Goal: Task Accomplishment & Management: Manage account settings

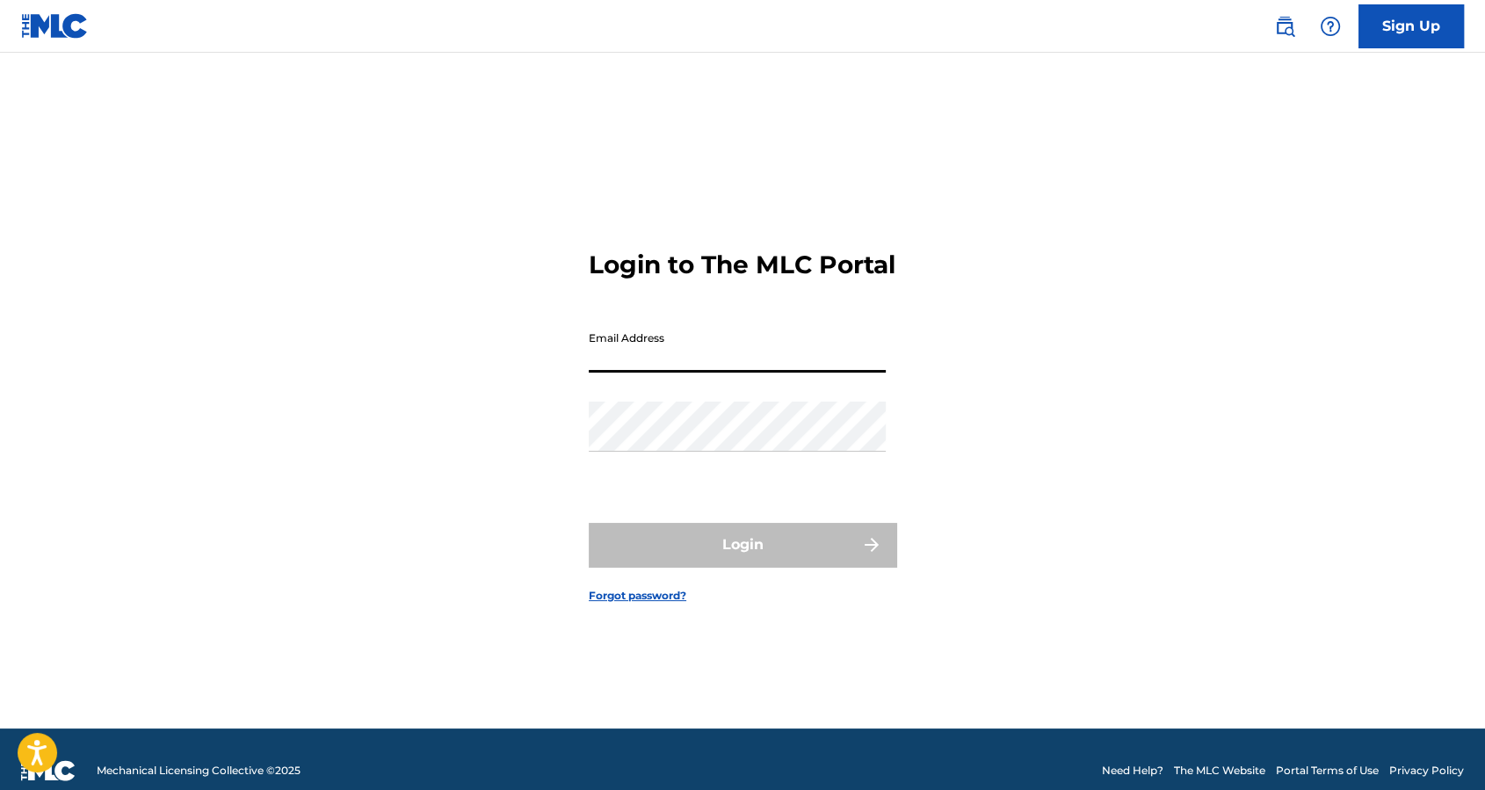
type input "[DATE][PERSON_NAME][EMAIL_ADDRESS][DOMAIN_NAME]"
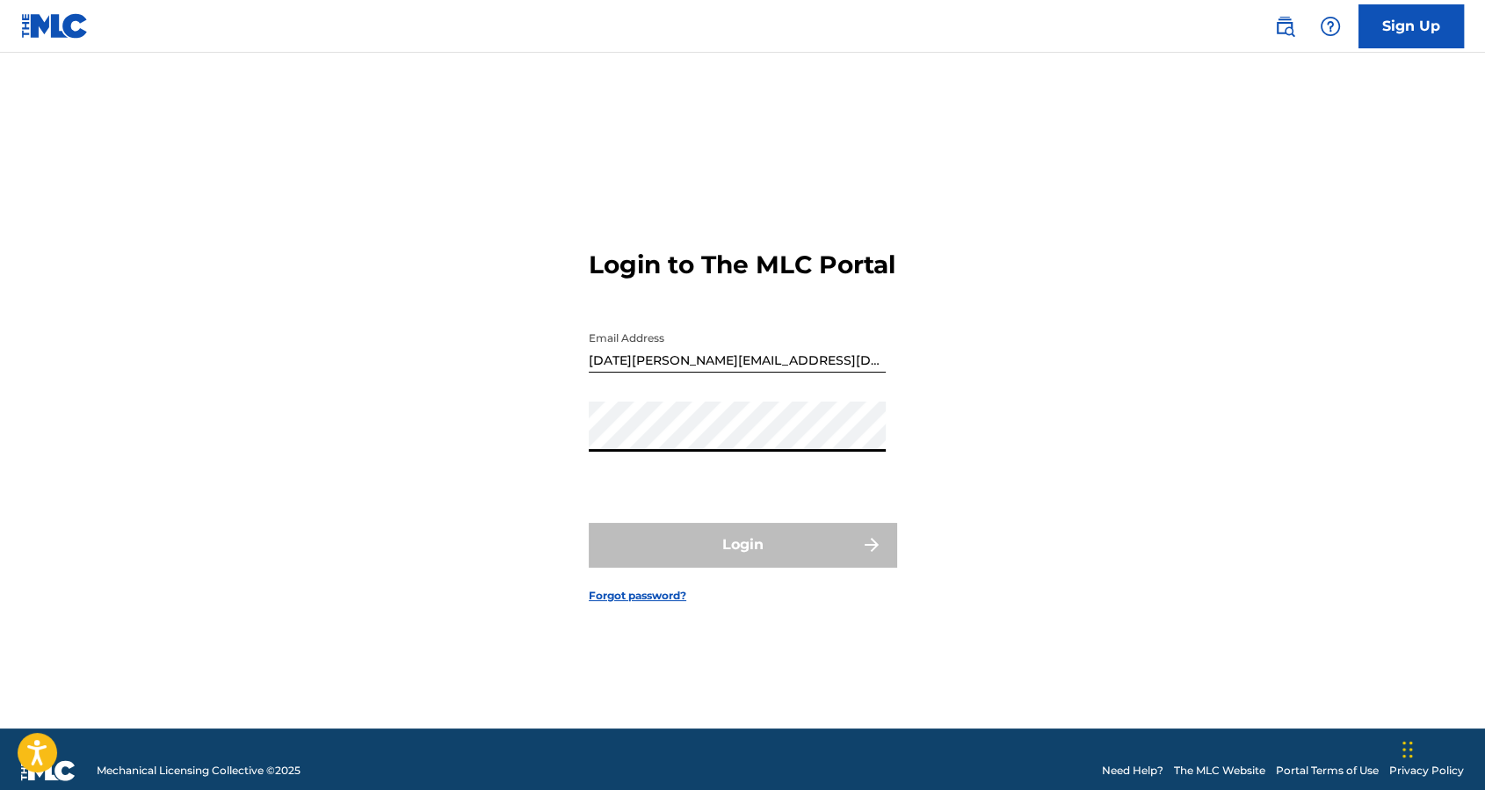
click at [762, 366] on input "[DATE][PERSON_NAME][EMAIL_ADDRESS][DOMAIN_NAME]" at bounding box center [737, 347] width 297 height 50
click at [689, 467] on div "Password" at bounding box center [737, 441] width 297 height 79
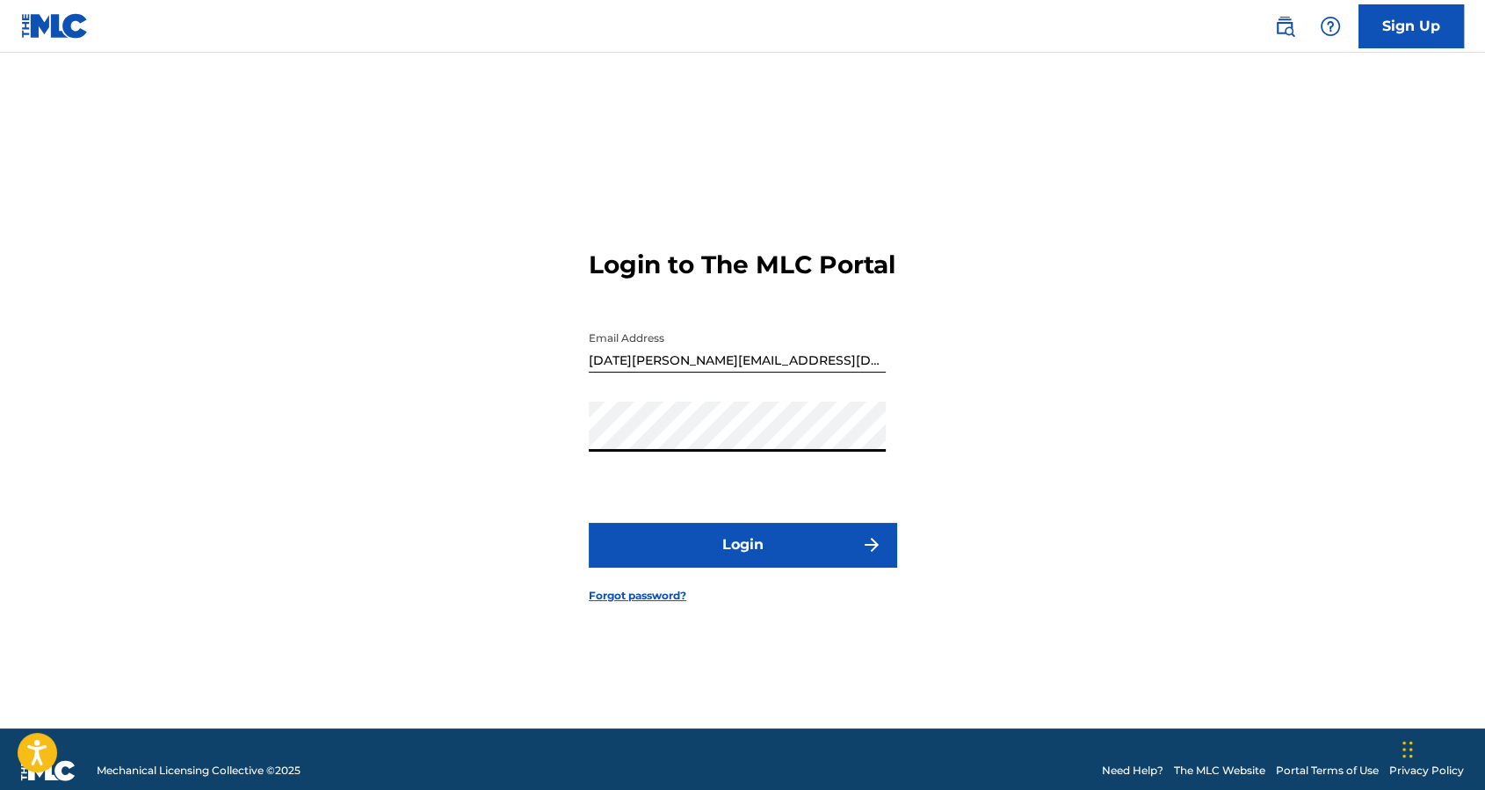
click at [589, 523] on button "Login" at bounding box center [743, 545] width 308 height 44
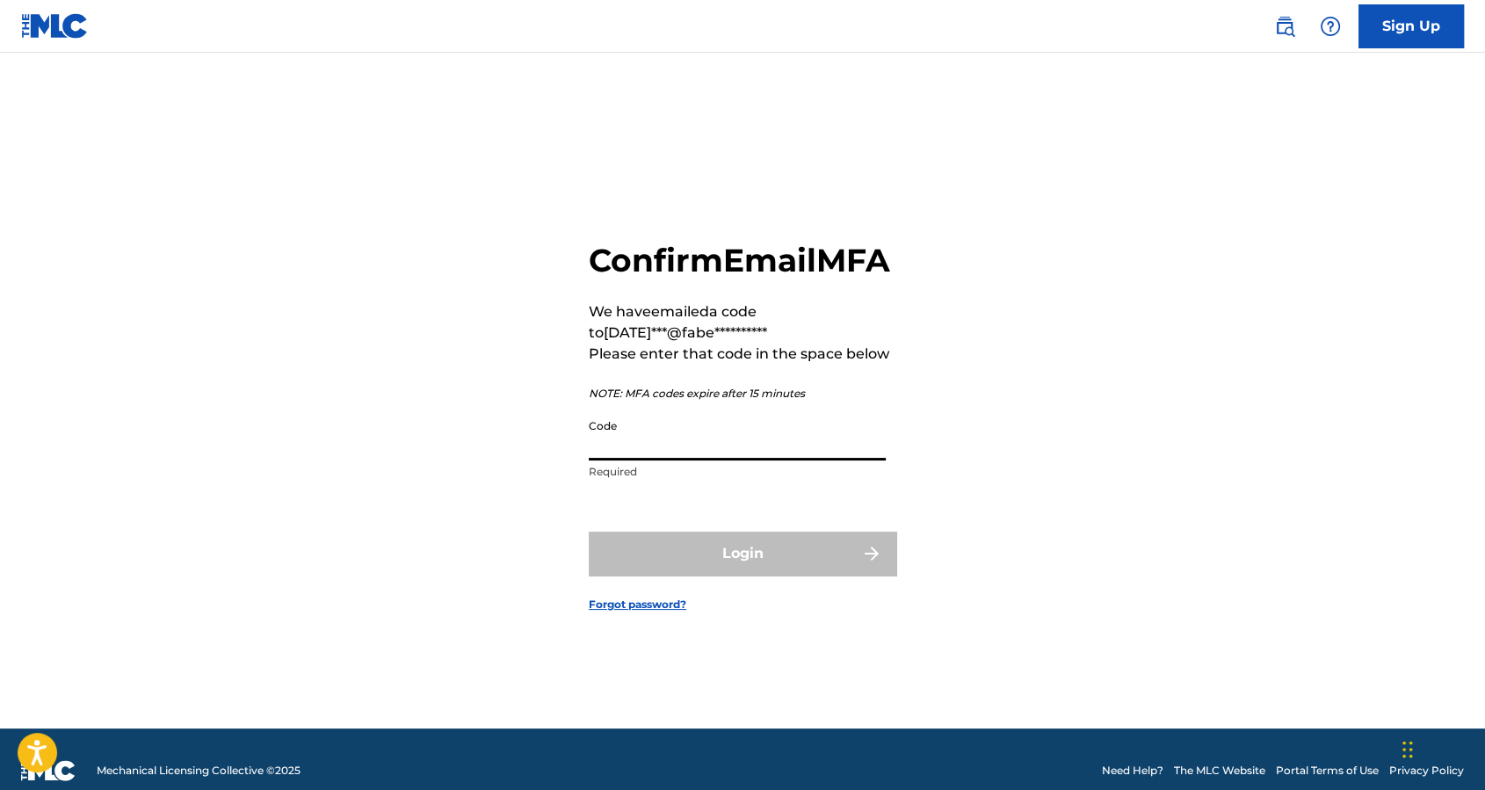
drag, startPoint x: 837, startPoint y: 461, endPoint x: 835, endPoint y: 470, distance: 9.0
click at [837, 460] on input "Code" at bounding box center [737, 435] width 297 height 50
paste input "667143"
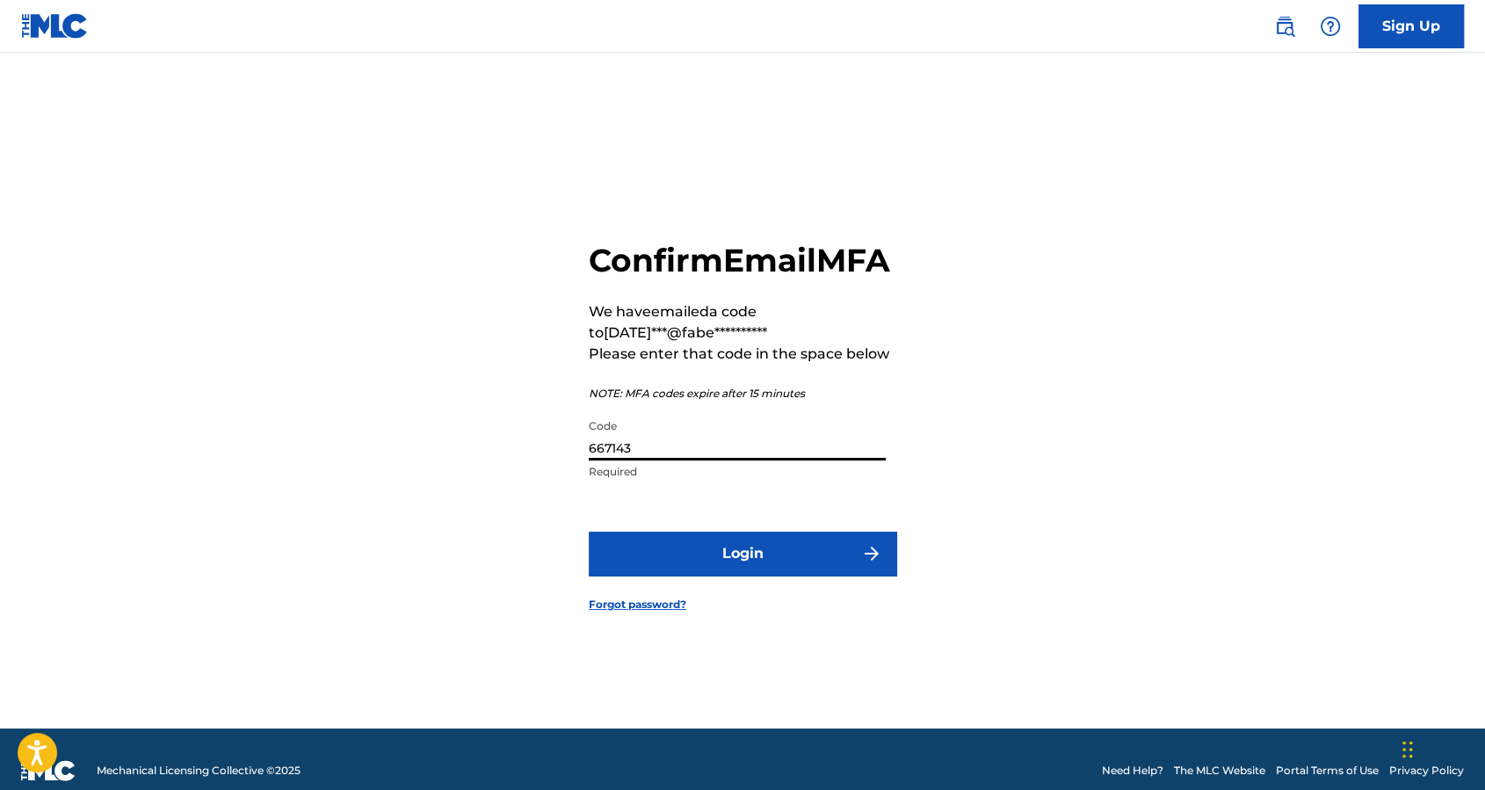
type input "667143"
click at [654, 576] on button "Login" at bounding box center [743, 554] width 308 height 44
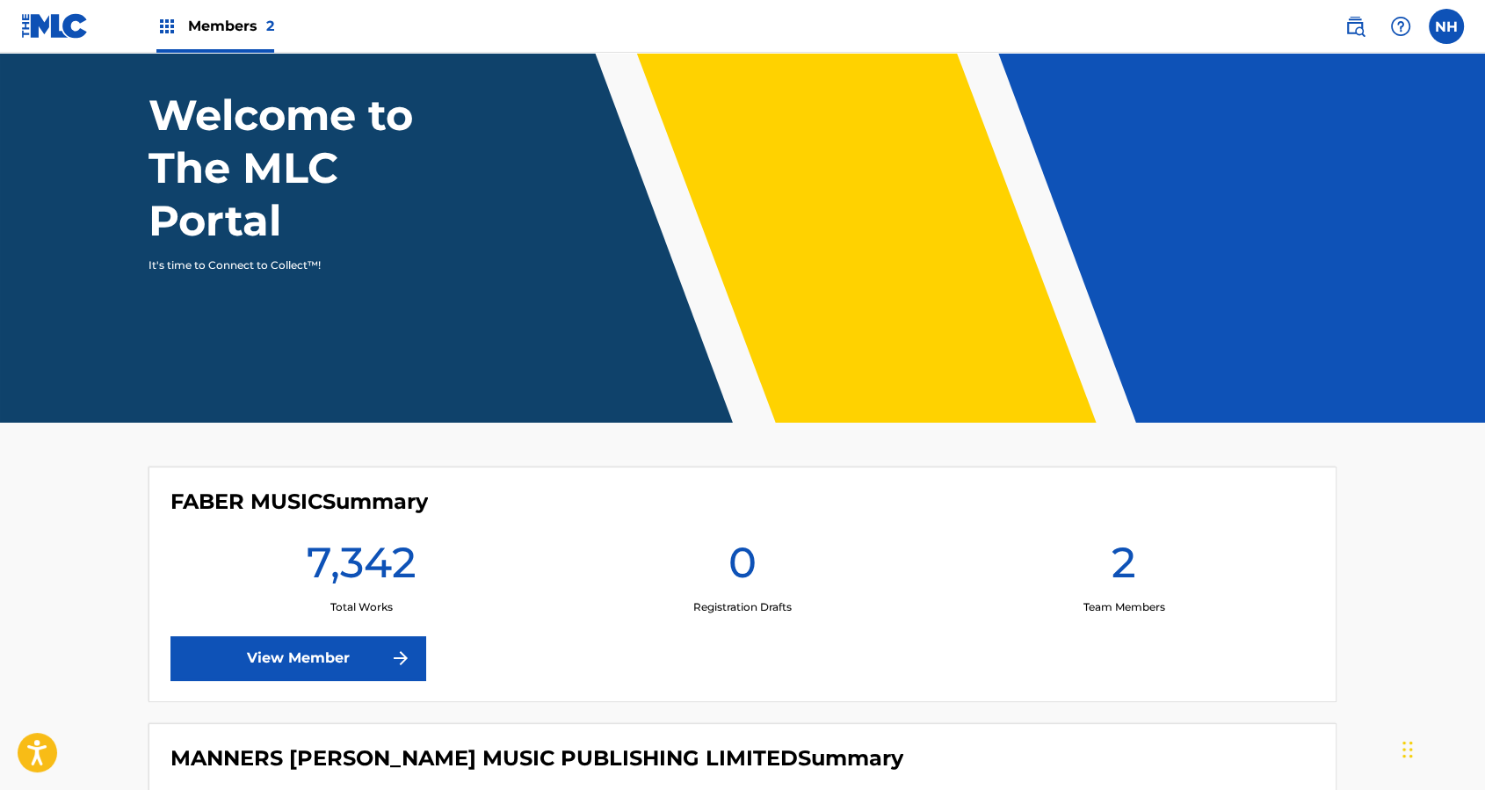
scroll to position [351, 0]
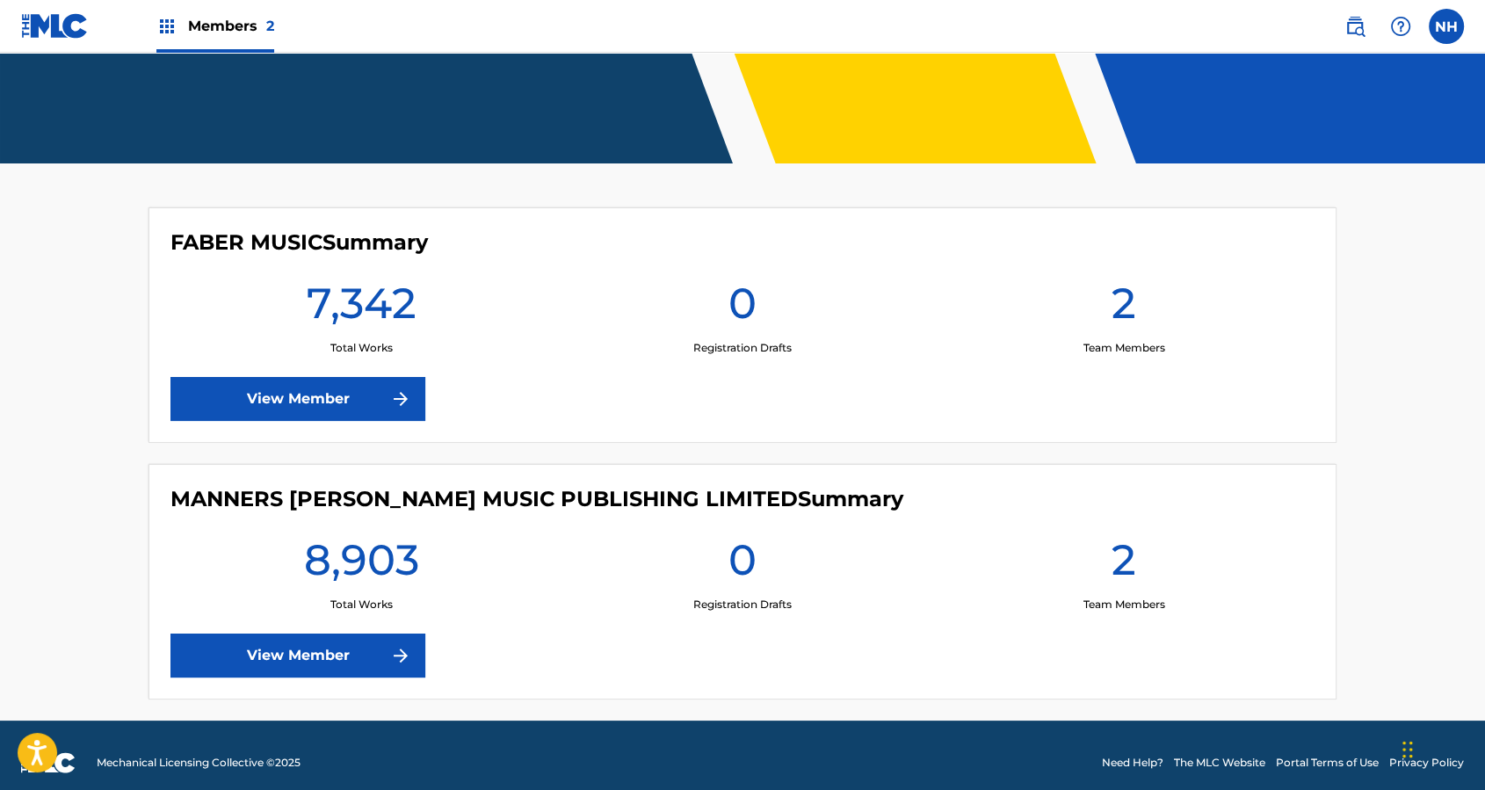
click at [359, 387] on link "View Member" at bounding box center [297, 399] width 255 height 44
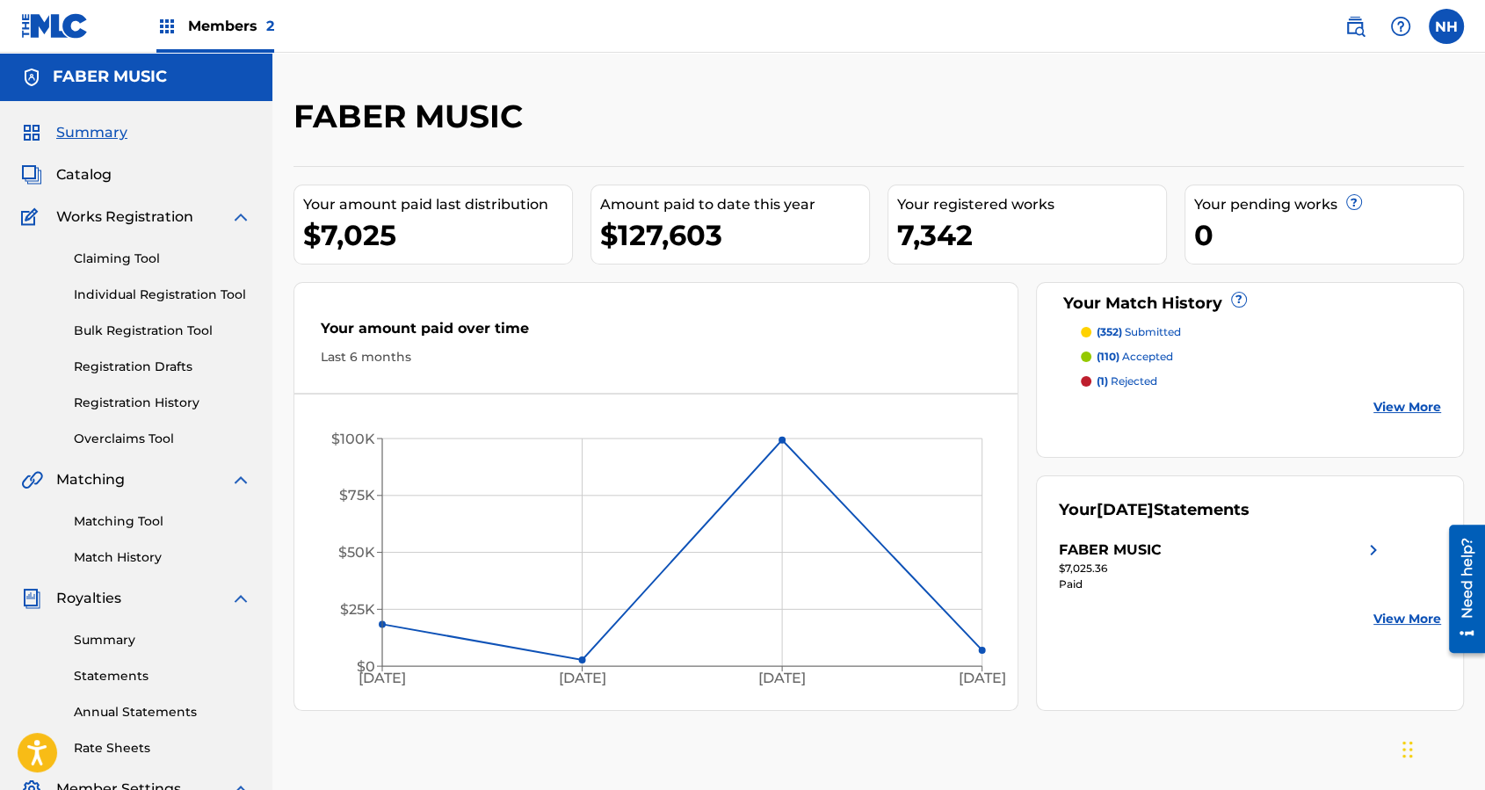
click at [139, 520] on link "Matching Tool" at bounding box center [162, 521] width 177 height 18
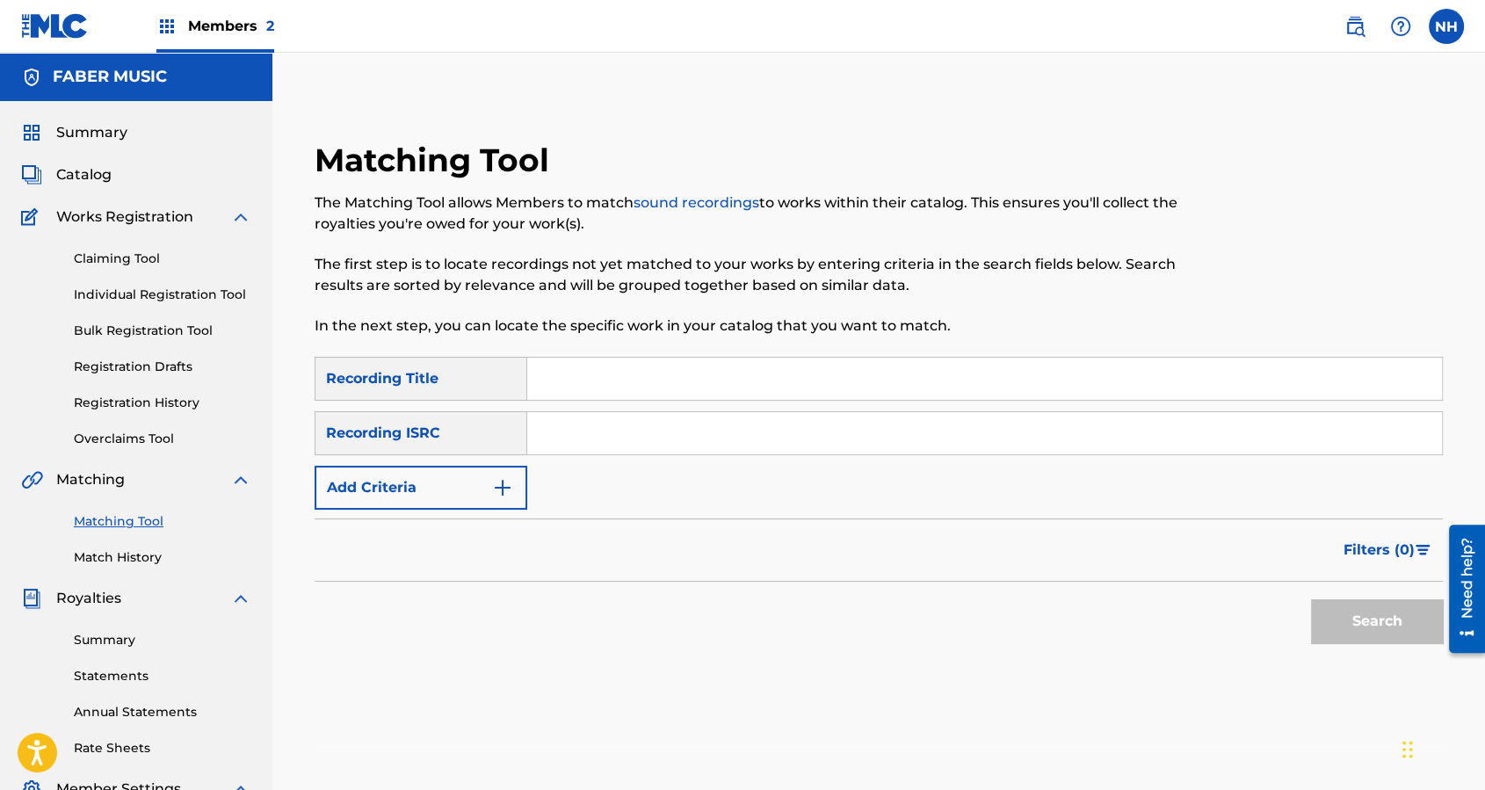
click at [149, 555] on link "Match History" at bounding box center [162, 557] width 177 height 18
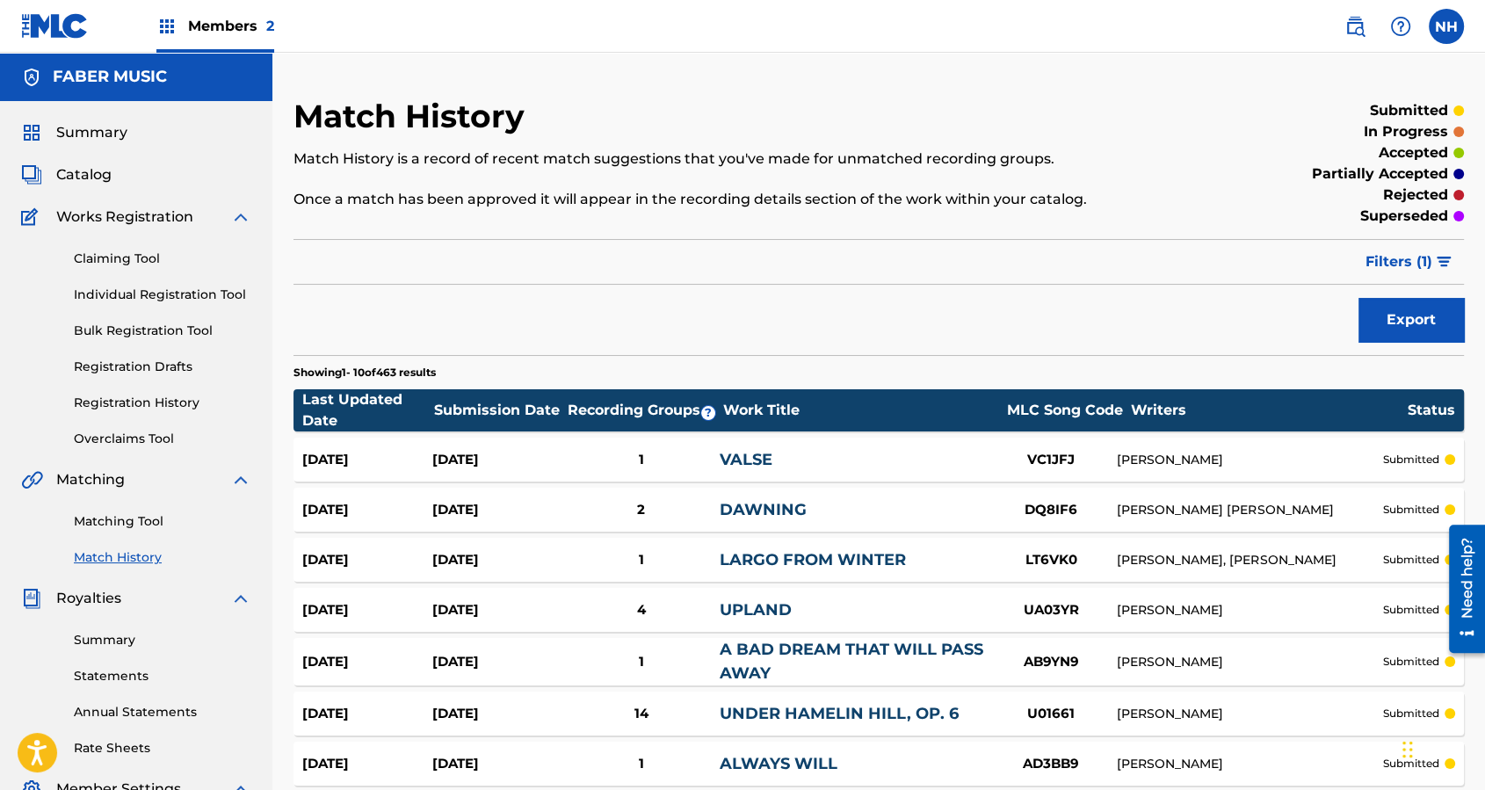
scroll to position [117, 0]
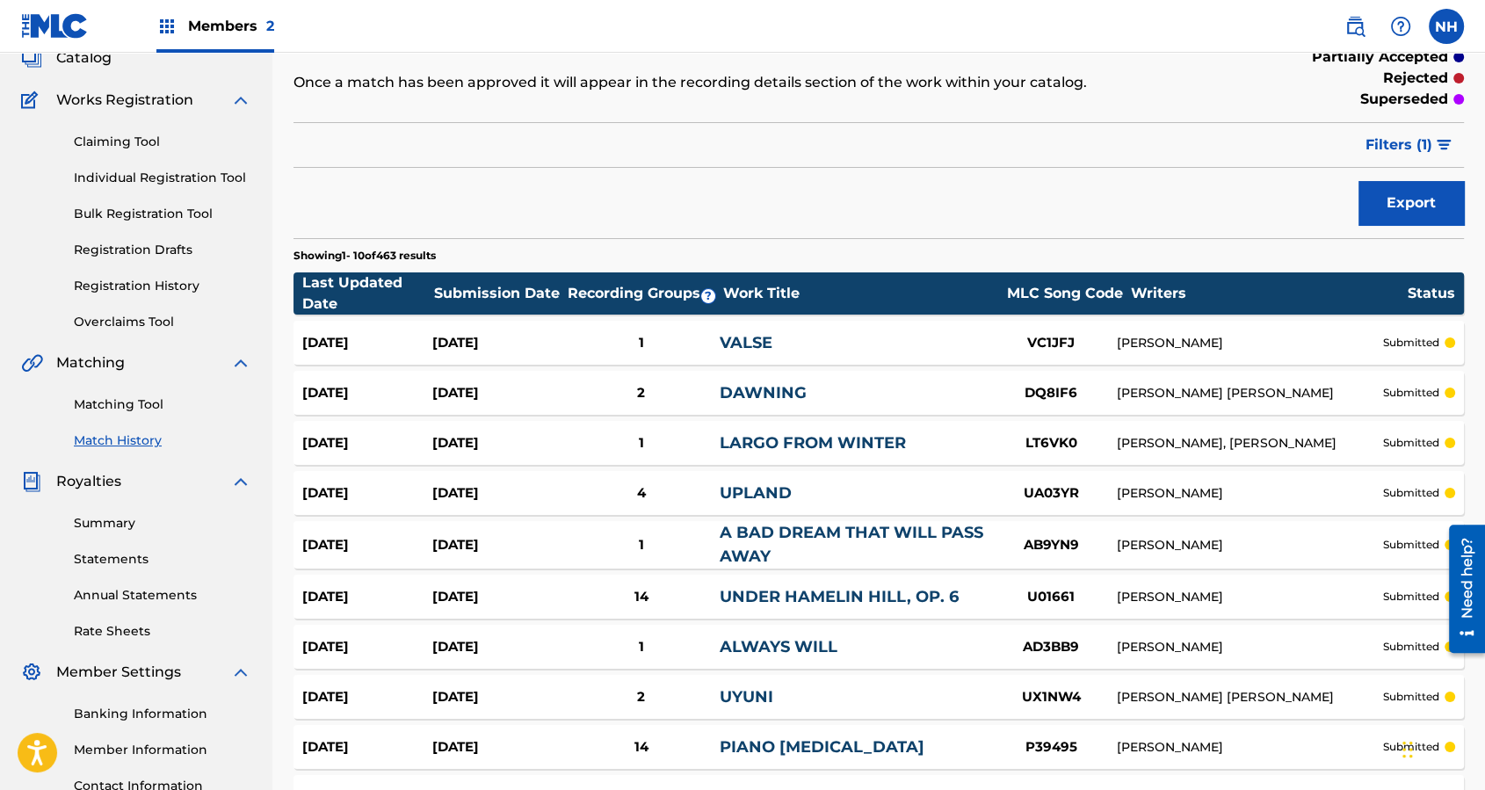
click at [1399, 146] on span "Filters ( 1 )" at bounding box center [1399, 144] width 67 height 21
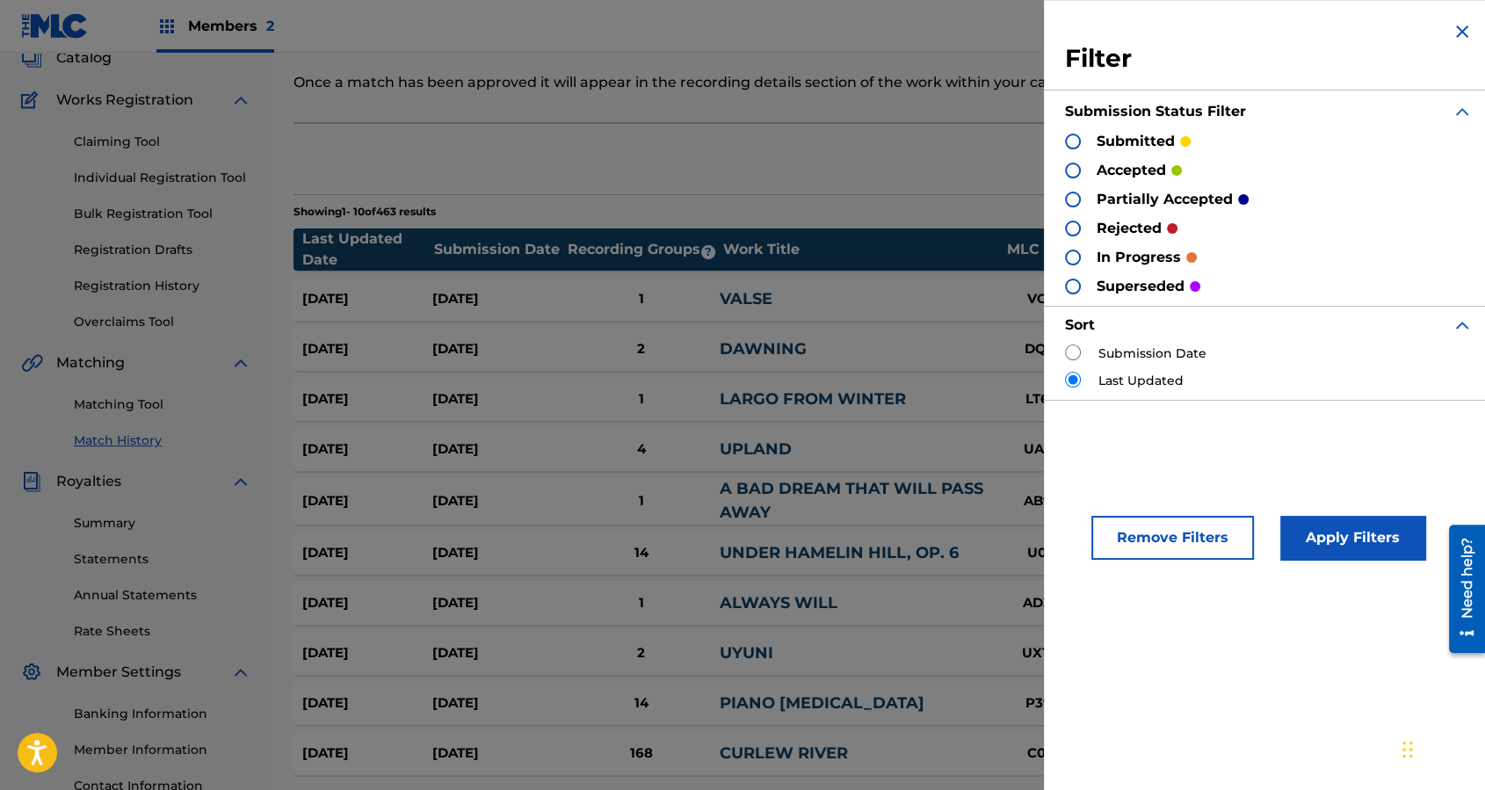
click at [1074, 351] on input "radio" at bounding box center [1073, 352] width 16 height 16
radio input "true"
click at [1362, 567] on div "Remove Filters Apply Filters" at bounding box center [1269, 527] width 450 height 107
click at [1357, 539] on button "Apply Filters" at bounding box center [1352, 538] width 145 height 44
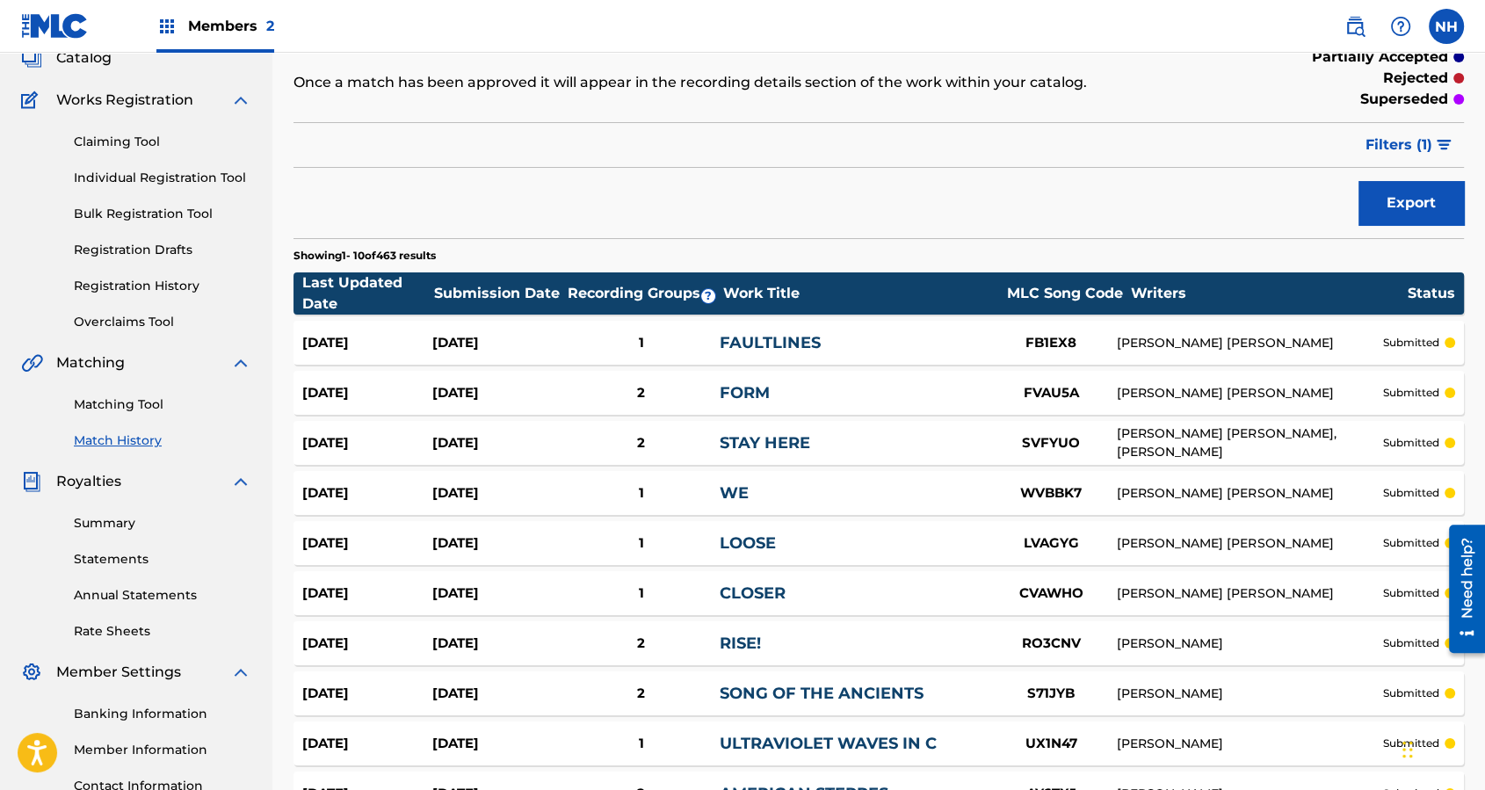
scroll to position [316, 0]
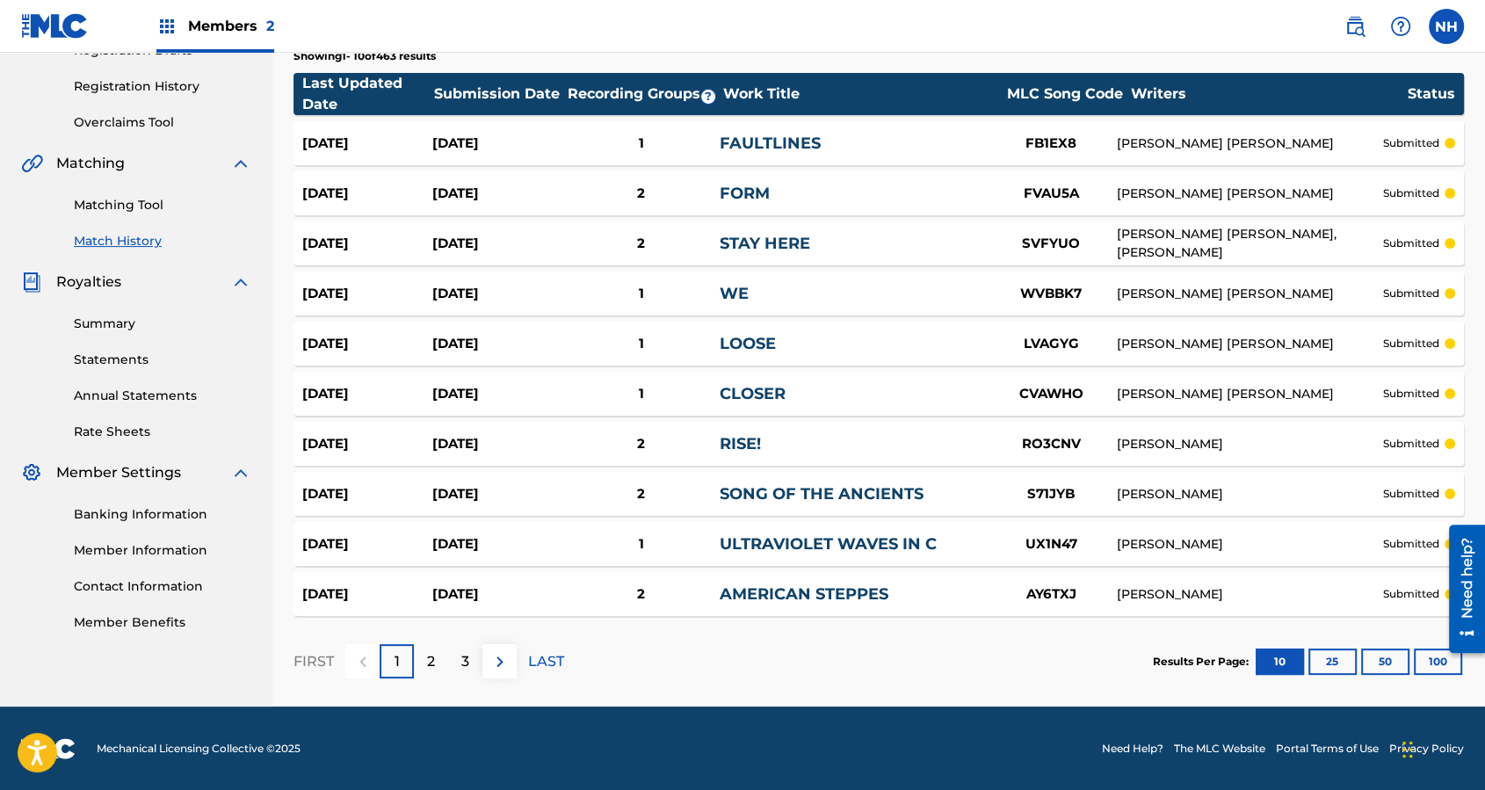
click at [1391, 661] on button "50" at bounding box center [1385, 661] width 48 height 26
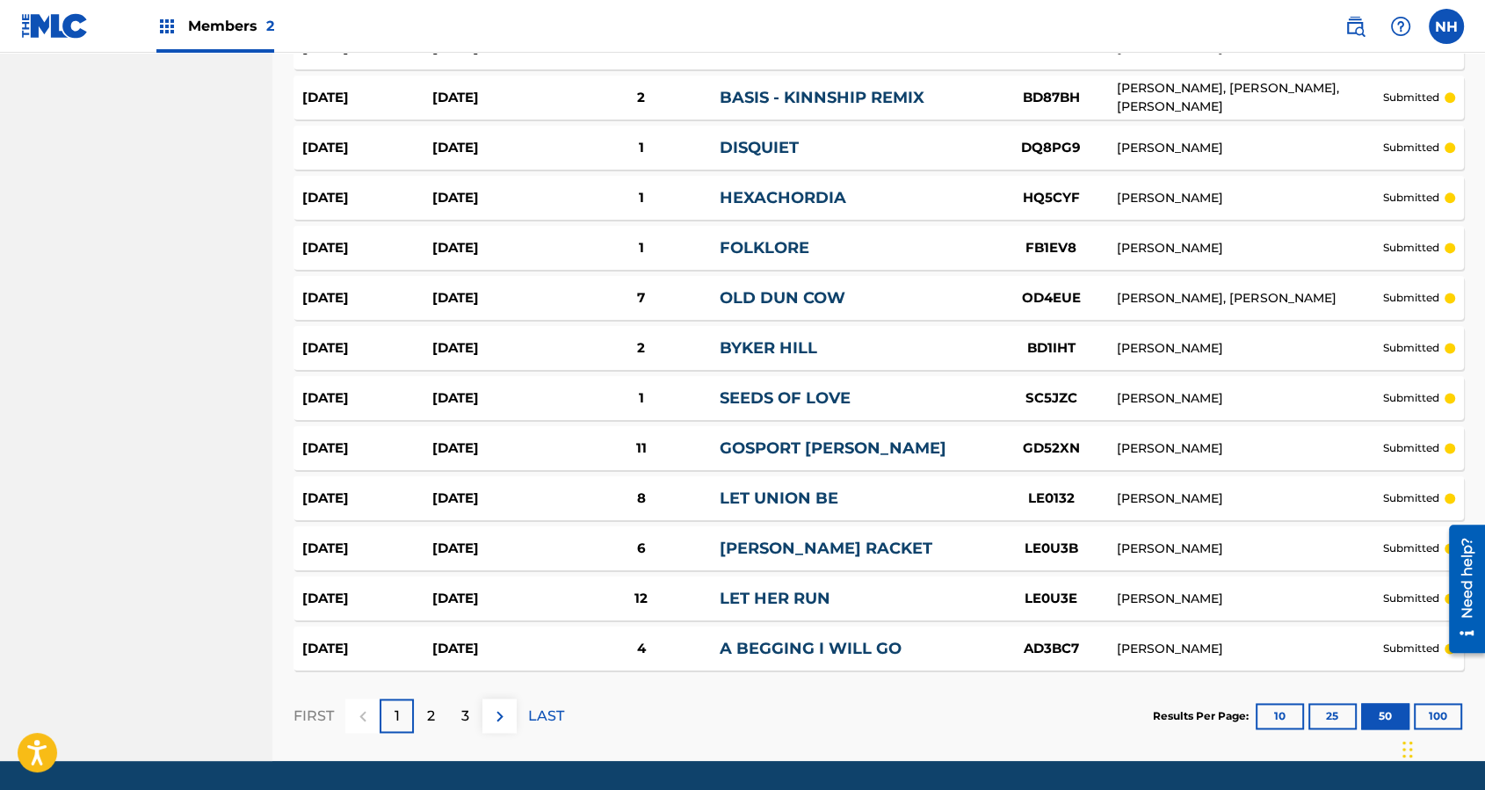
scroll to position [2338, 0]
